Goal: Task Accomplishment & Management: Manage account settings

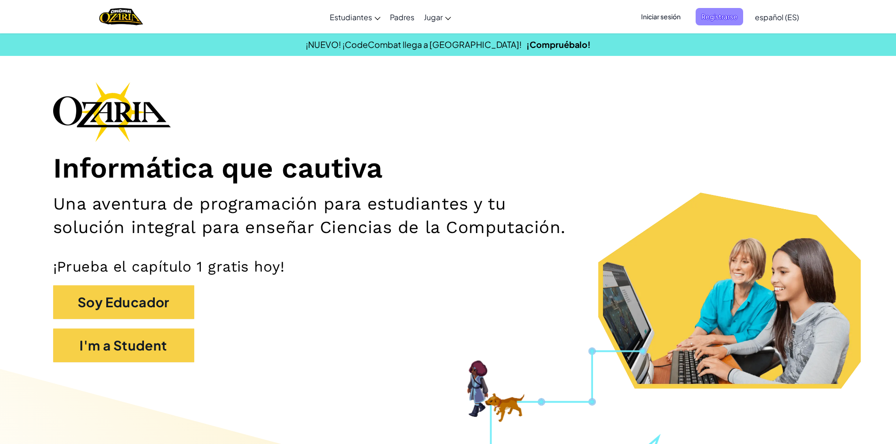
click at [734, 11] on span "Registrarse" at bounding box center [718, 16] width 47 height 17
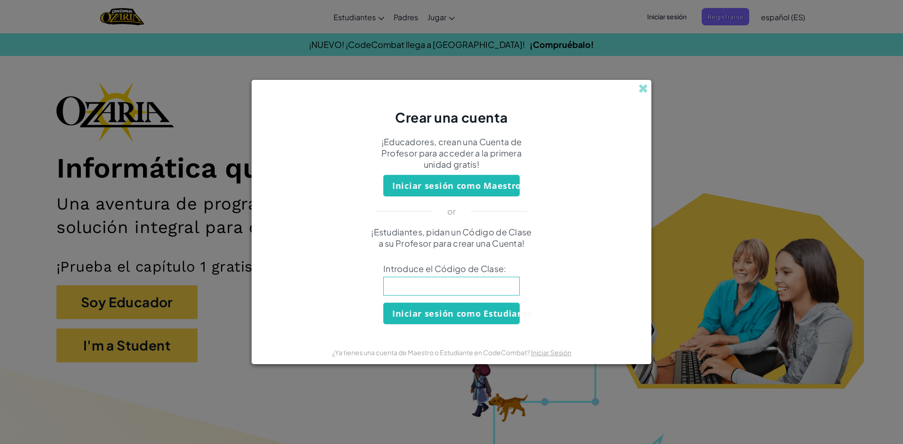
click at [677, 41] on div "Crear una cuenta ¡Educadores, crean una Cuenta de Profesor para acceder a la pr…" at bounding box center [451, 222] width 903 height 444
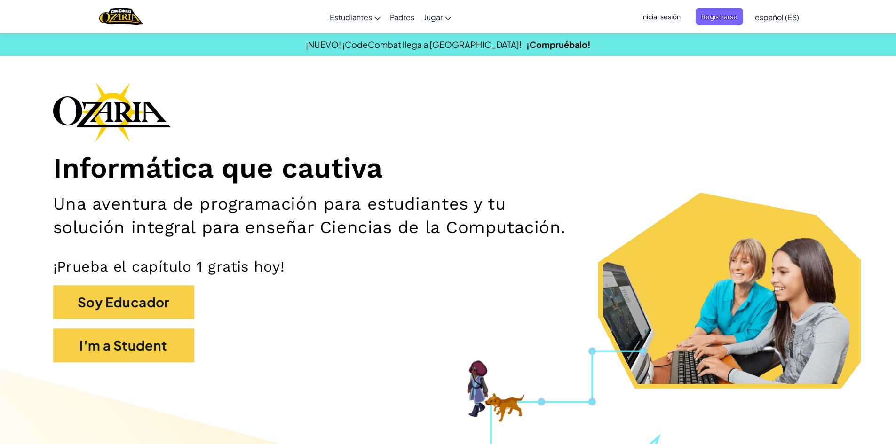
click at [679, 12] on span "Iniciar sesión" at bounding box center [660, 16] width 51 height 17
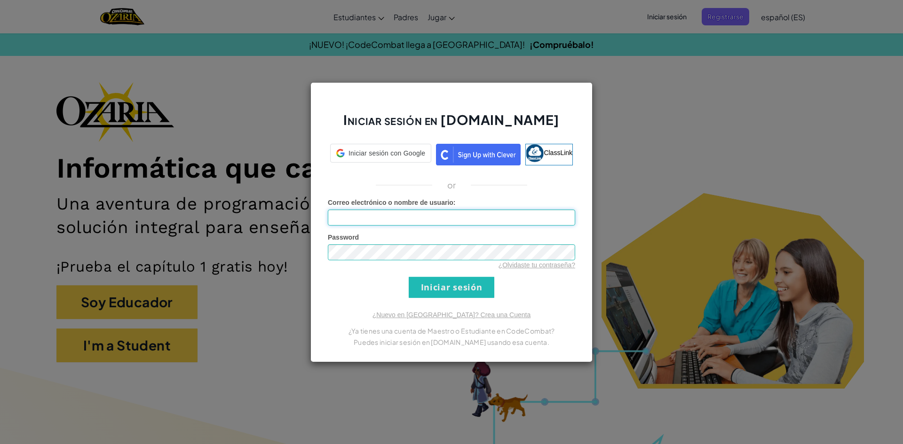
type input "[EMAIL_ADDRESS][DOMAIN_NAME]"
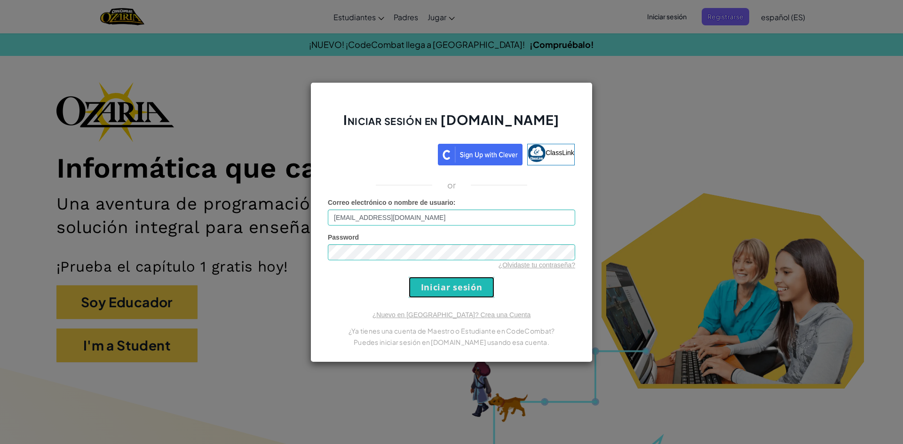
click at [474, 291] on input "Iniciar sesión" at bounding box center [452, 287] width 86 height 21
